Goal: Task Accomplishment & Management: Manage account settings

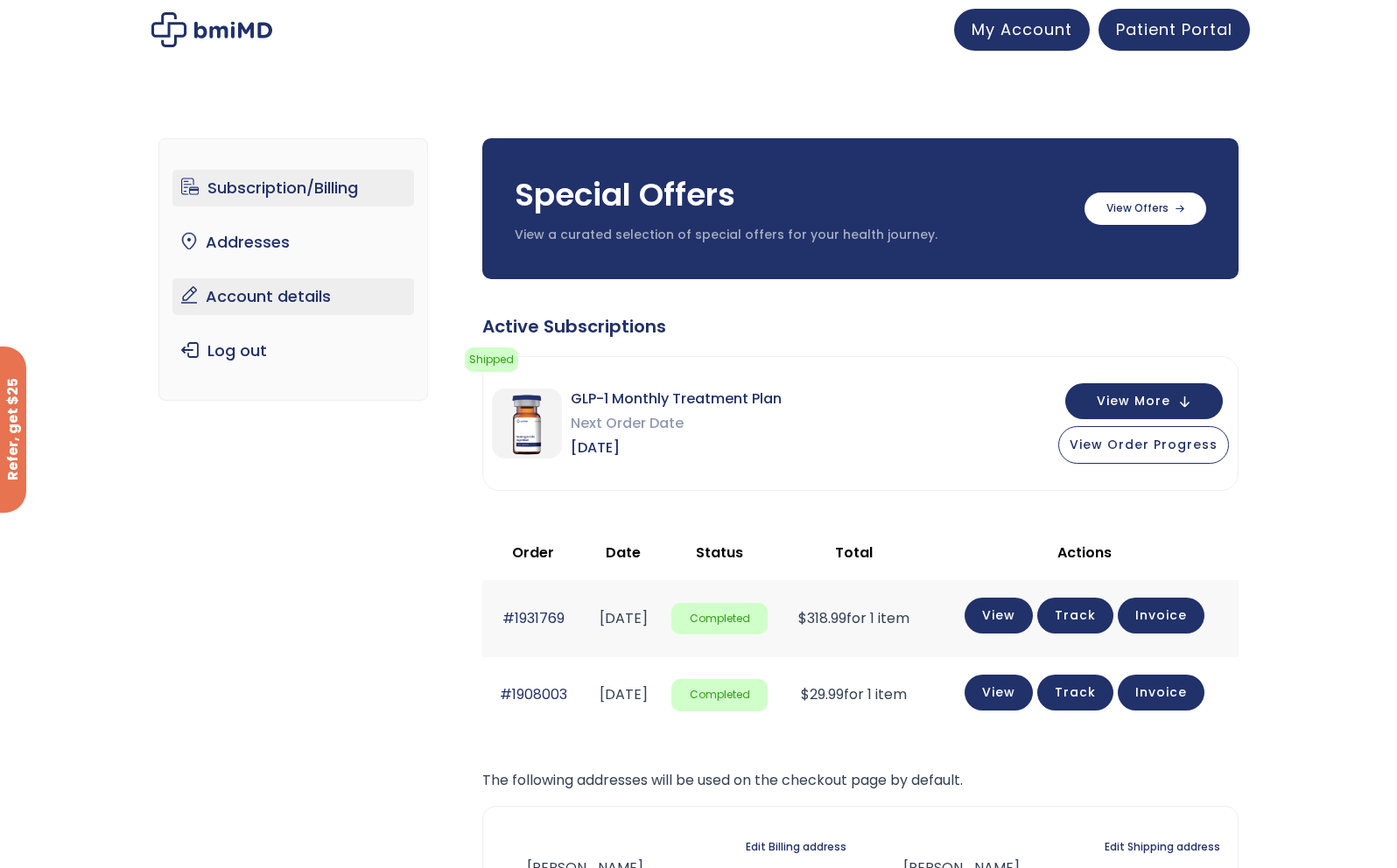
click at [295, 293] on link "Account details" at bounding box center [293, 297] width 242 height 37
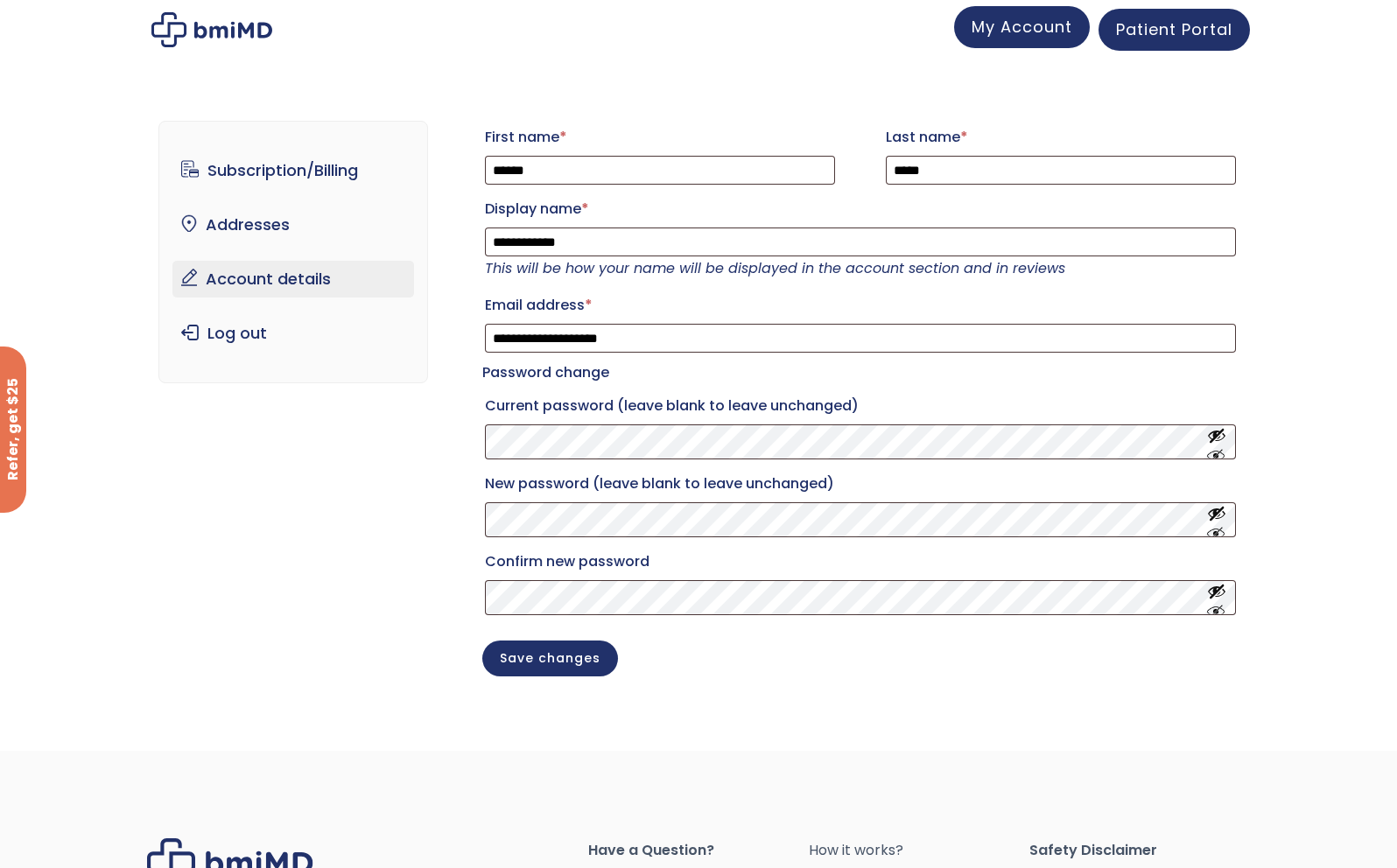
click at [1066, 29] on span "My Account" at bounding box center [1022, 27] width 100 height 22
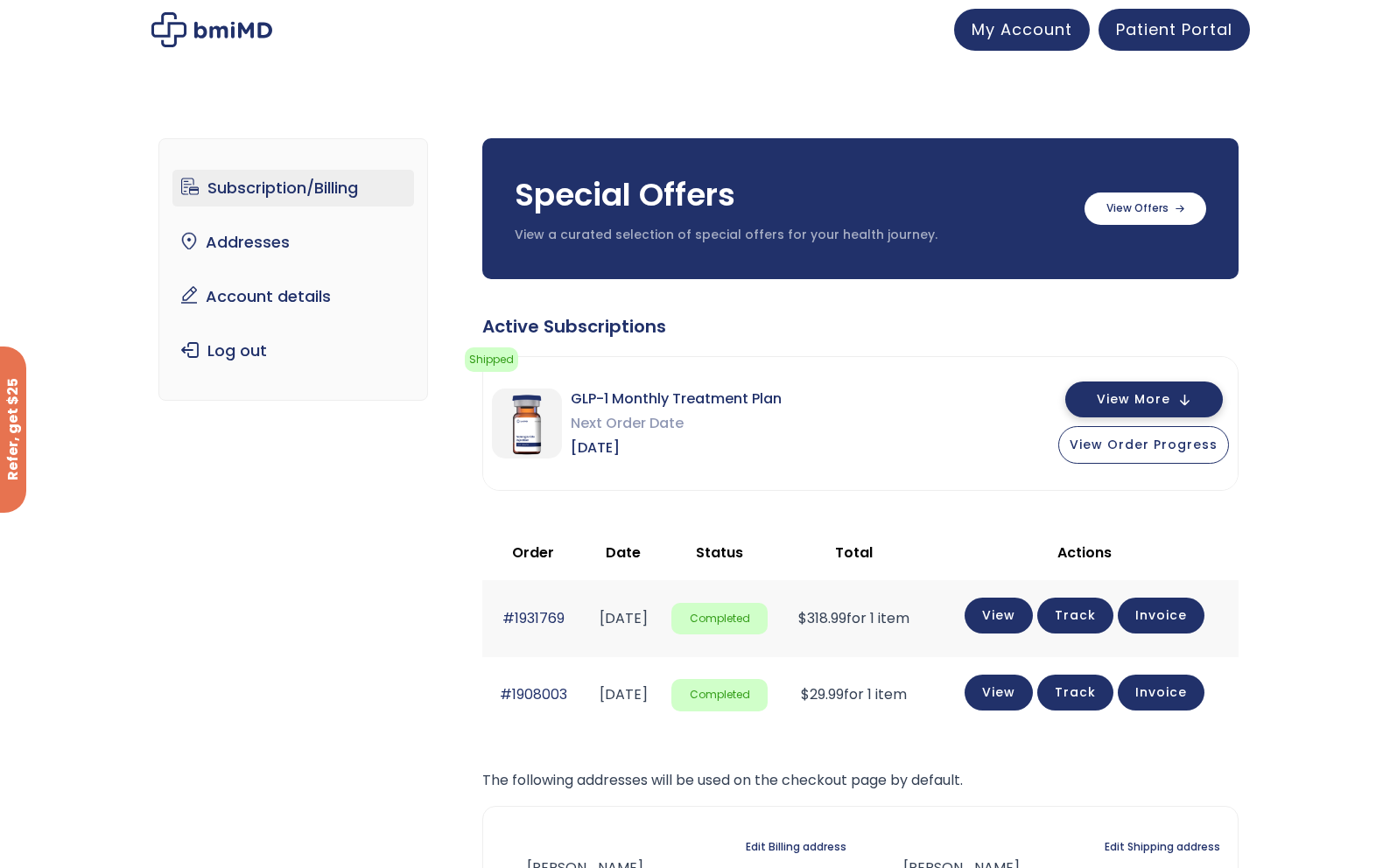
click at [1170, 403] on span "View More" at bounding box center [1133, 400] width 74 height 11
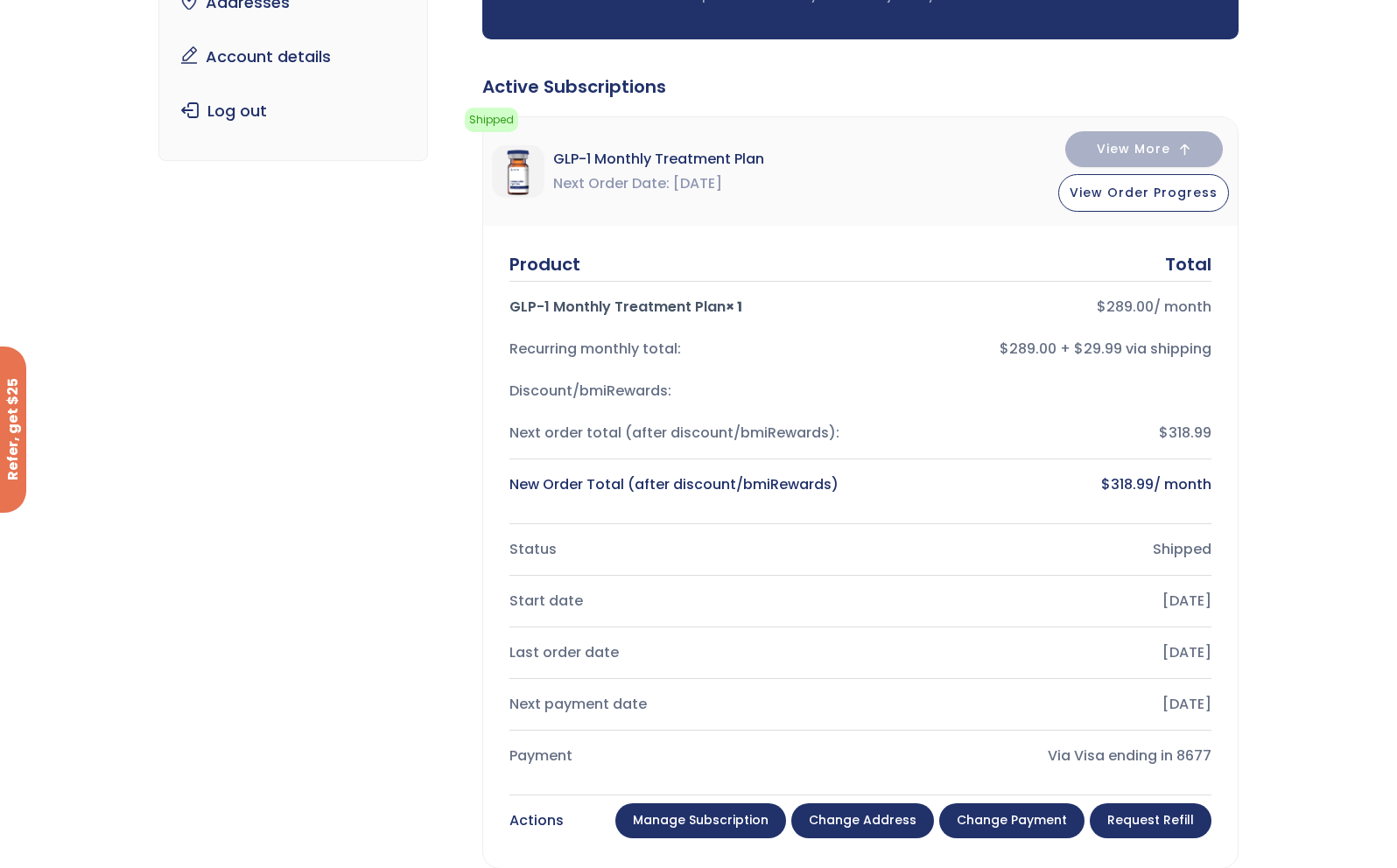
scroll to position [263, 0]
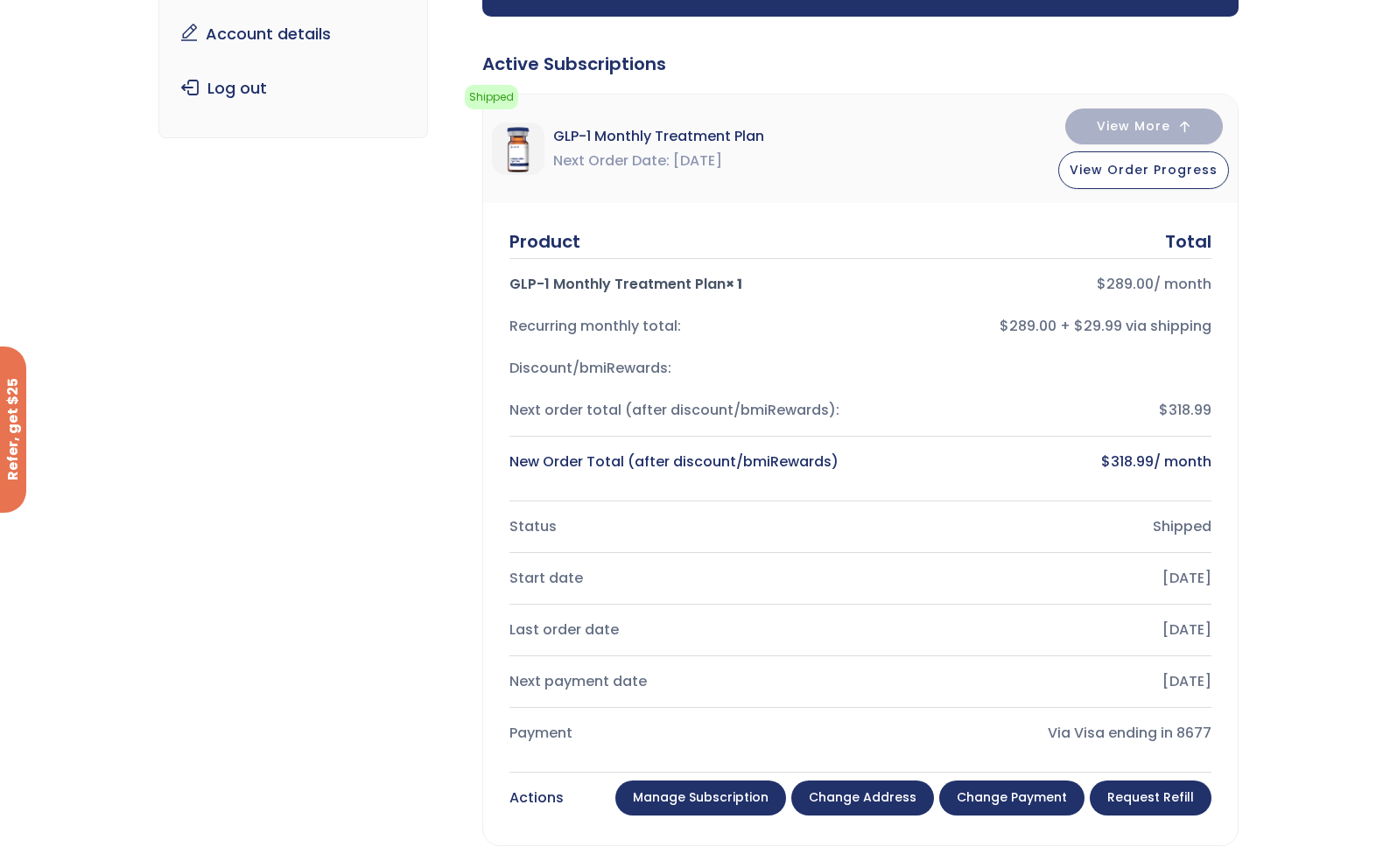
click at [724, 799] on link "Manage Subscription" at bounding box center [700, 798] width 170 height 35
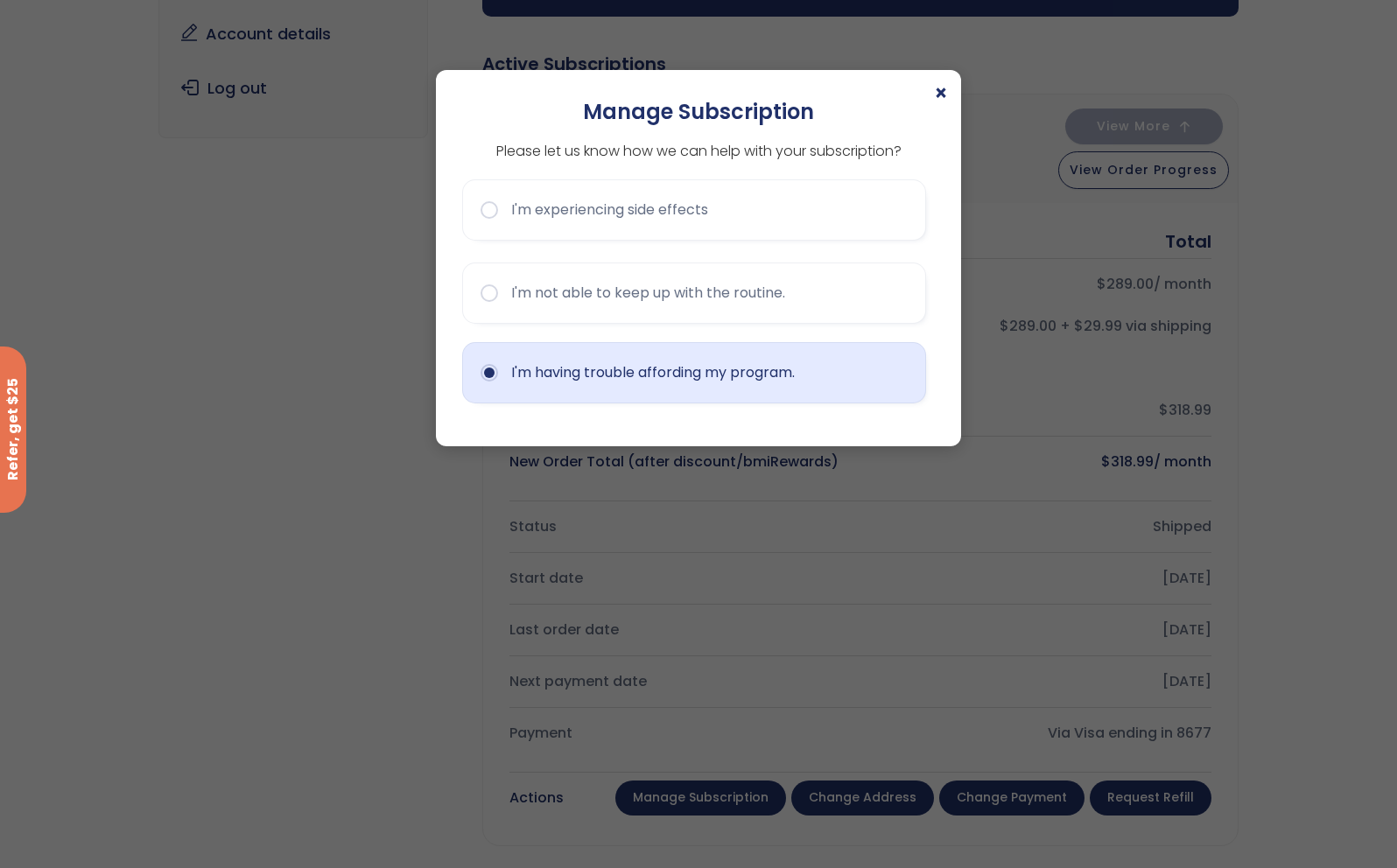
click at [596, 367] on button "I'm having trouble affording my program." at bounding box center [695, 372] width 464 height 62
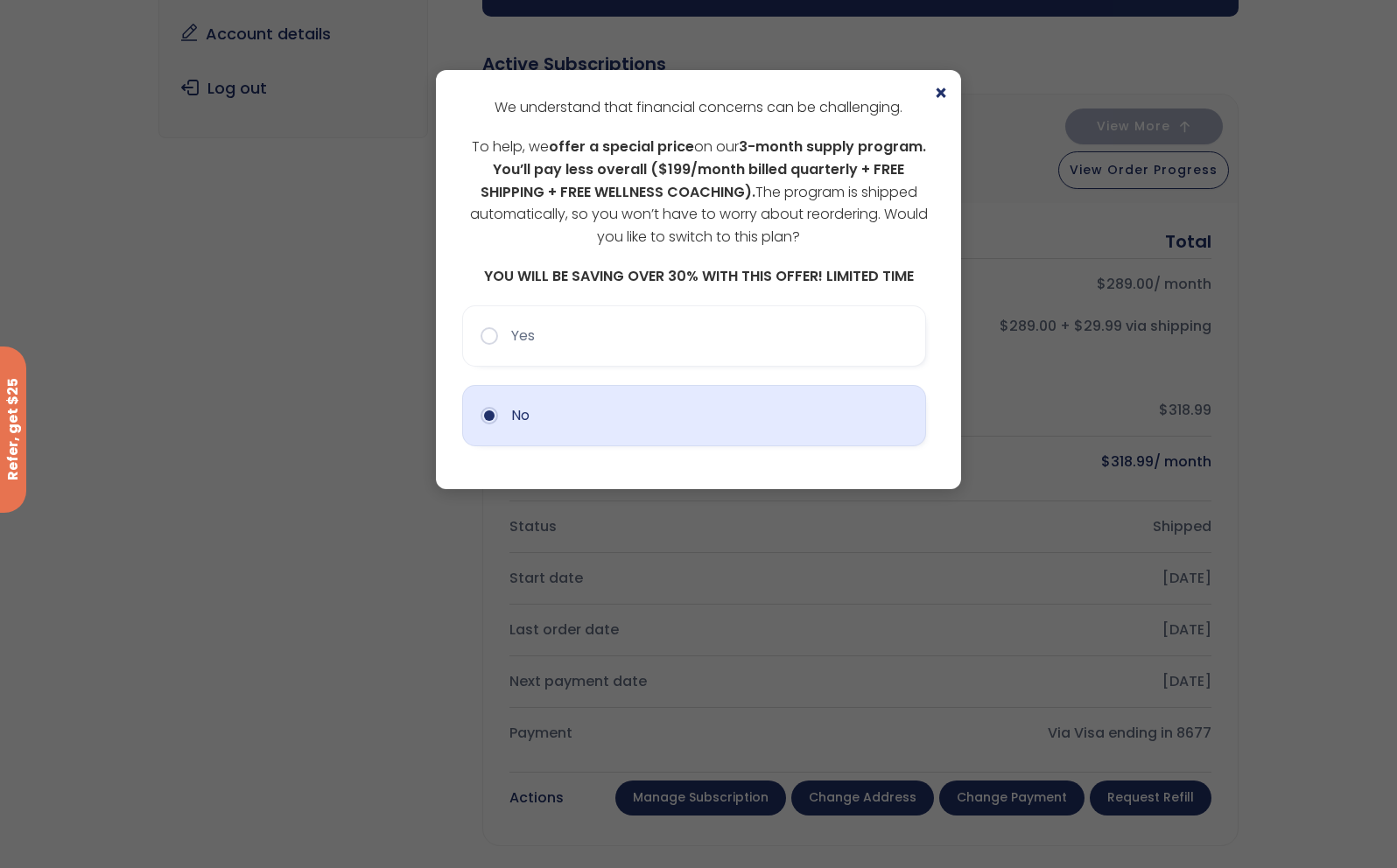
click at [590, 416] on button "No" at bounding box center [695, 416] width 464 height 62
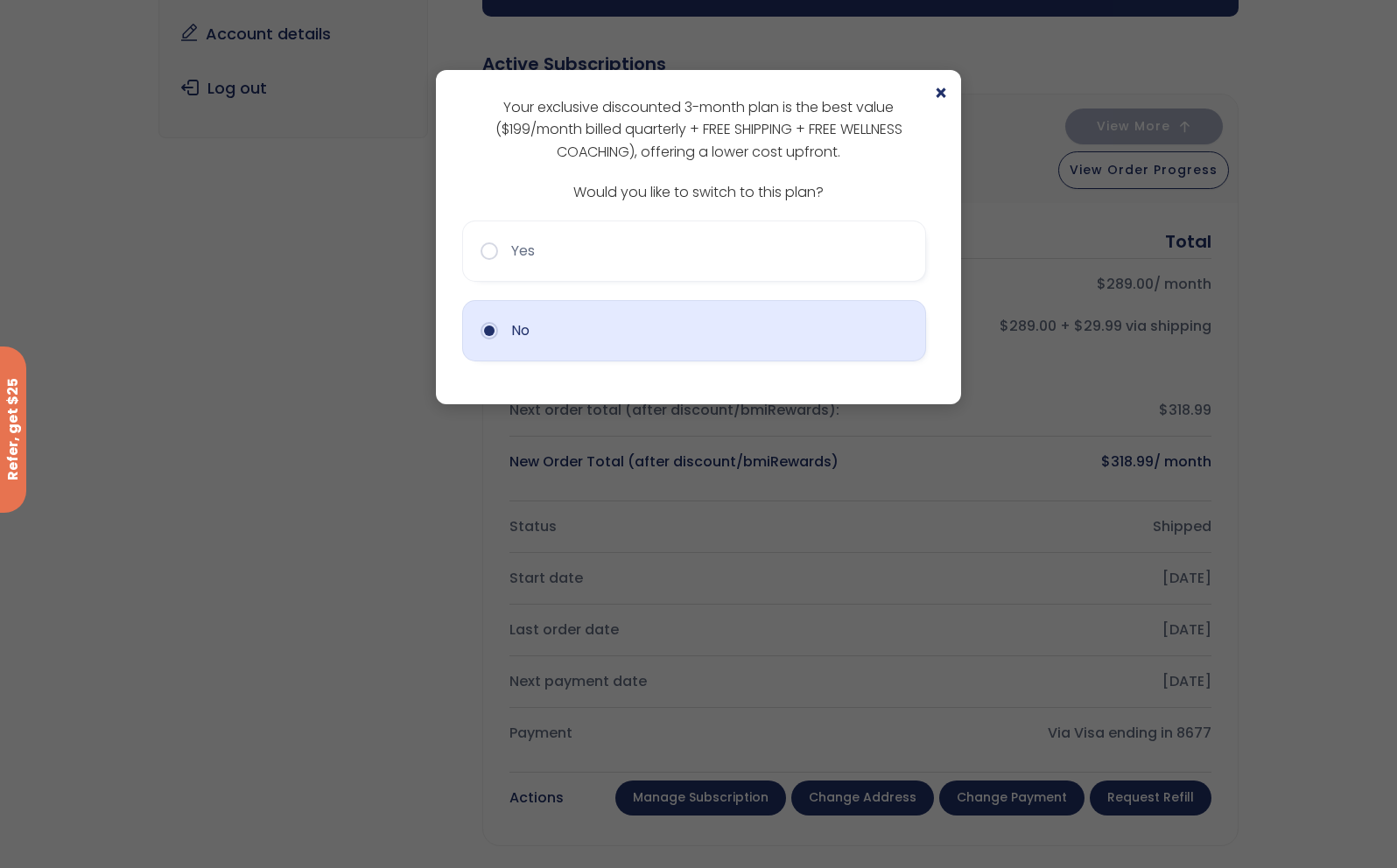
click at [599, 346] on button "No" at bounding box center [695, 331] width 464 height 62
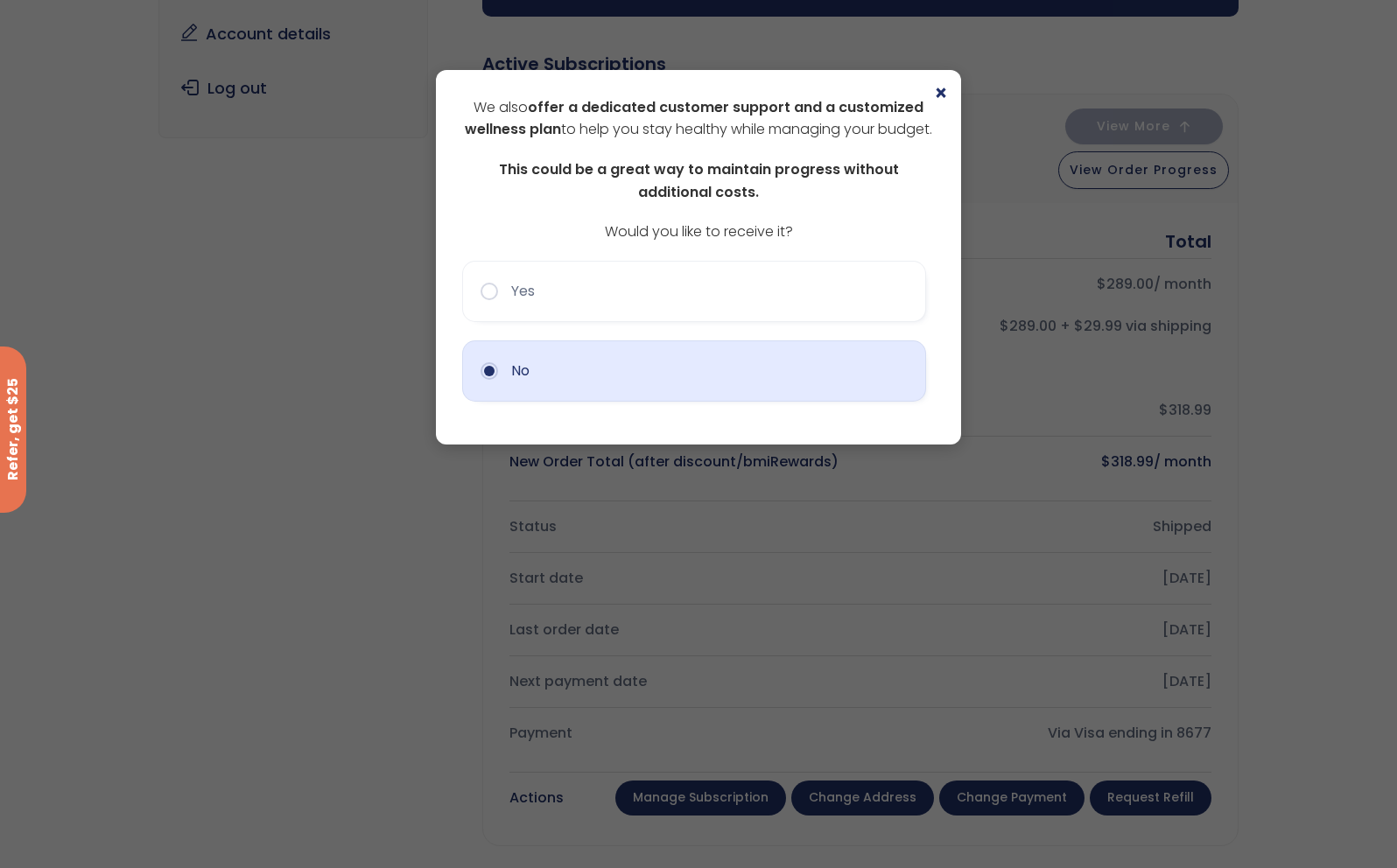
click at [605, 402] on button "No" at bounding box center [695, 371] width 464 height 62
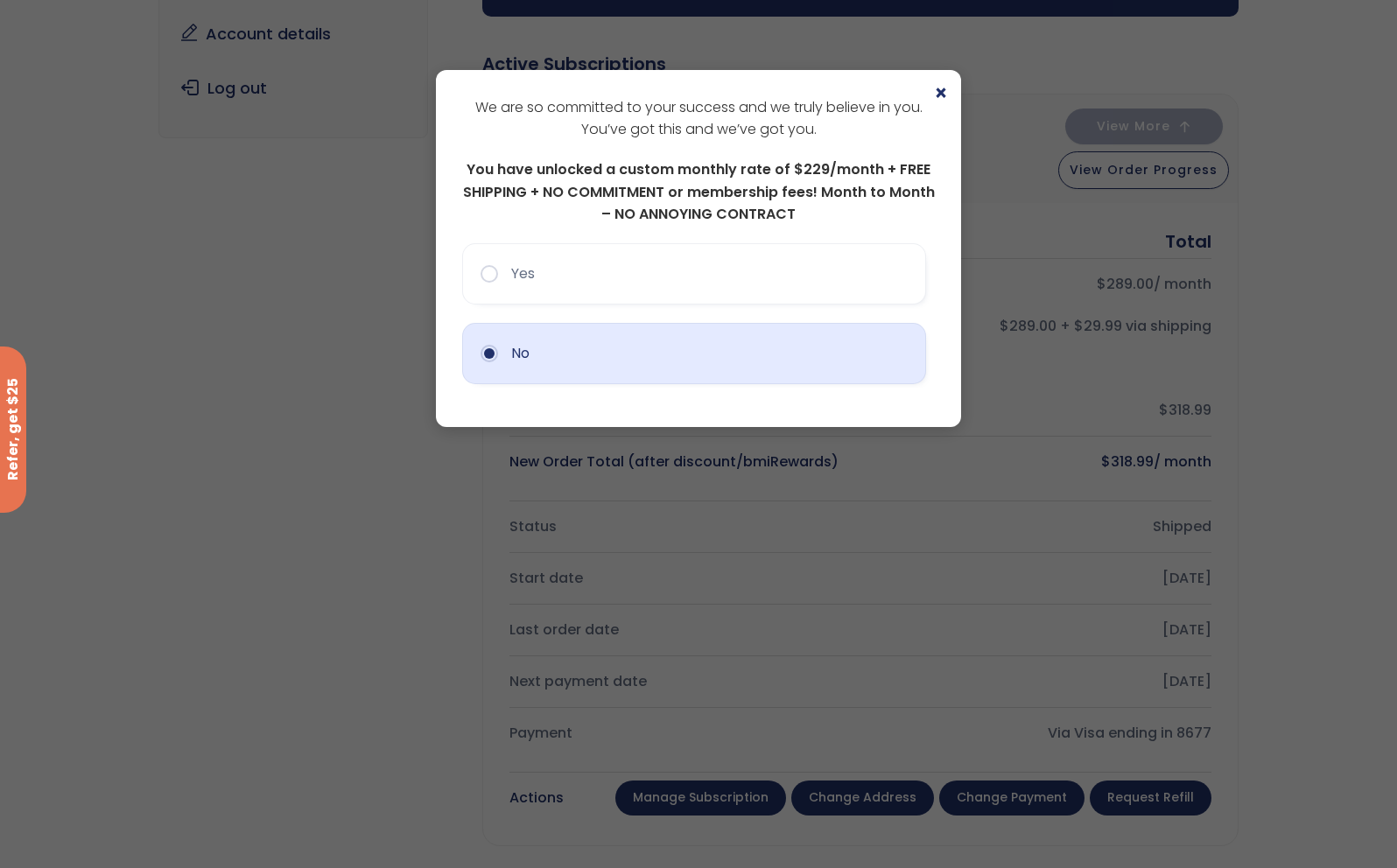
click at [571, 354] on button "No" at bounding box center [695, 354] width 464 height 62
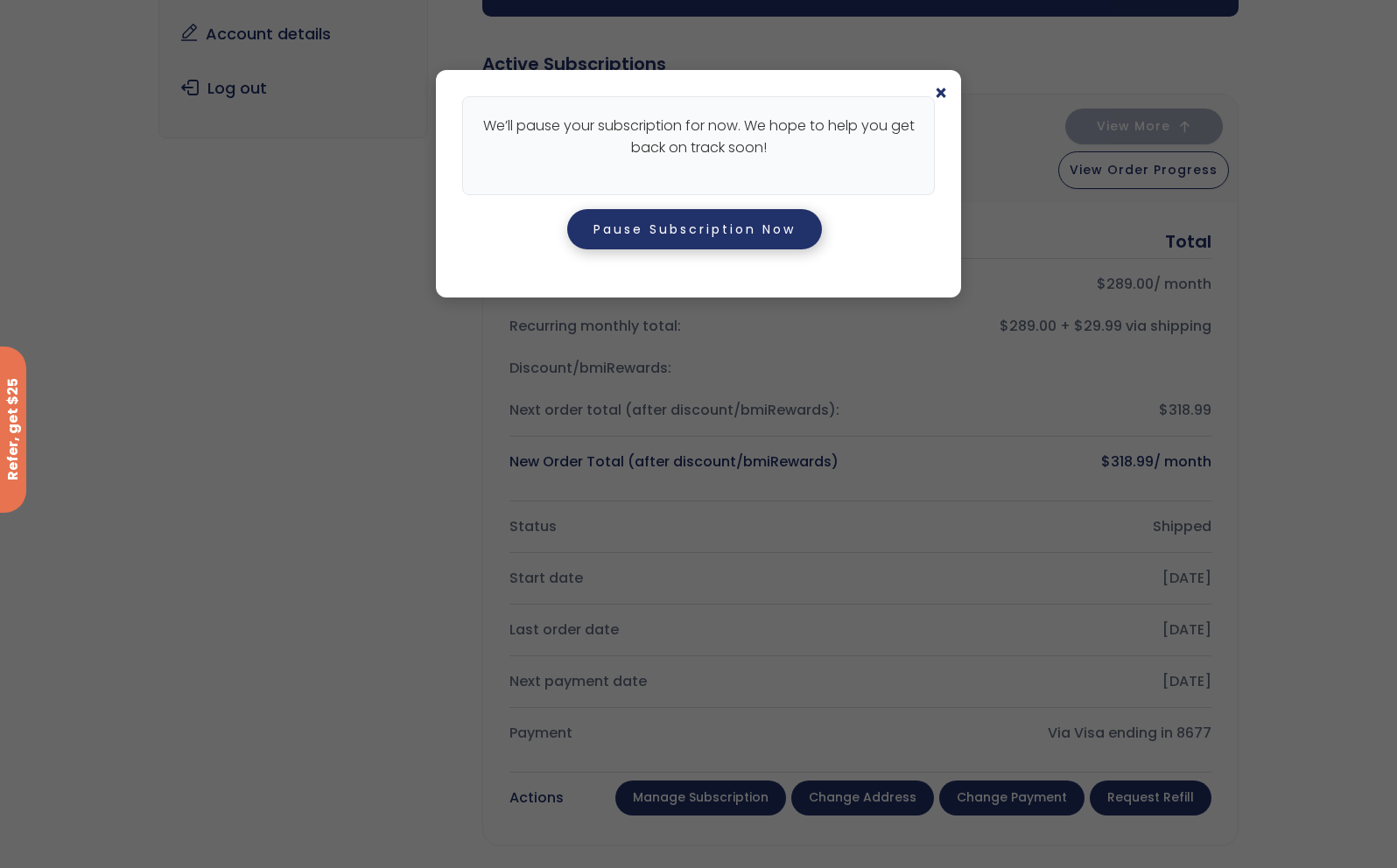
click at [757, 241] on button "Pause Subscription Now" at bounding box center [695, 229] width 254 height 41
